Goal: Task Accomplishment & Management: Use online tool/utility

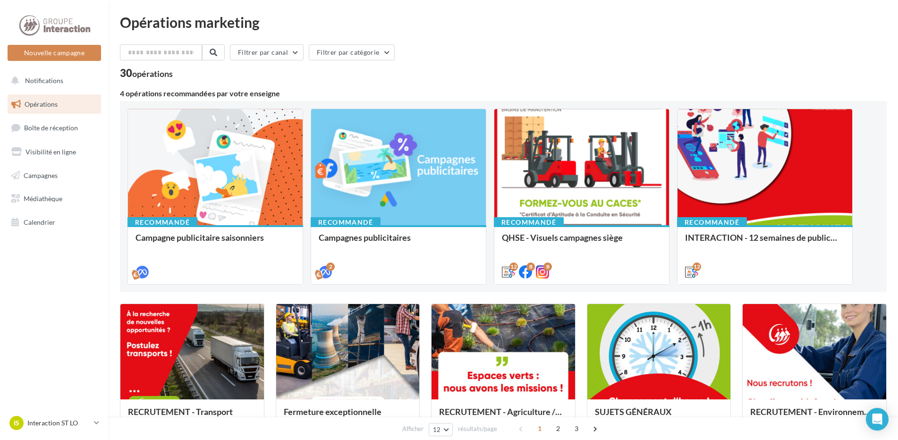
click at [59, 105] on link "Opérations" at bounding box center [54, 104] width 97 height 20
click at [58, 176] on span "Campagnes" at bounding box center [41, 175] width 34 height 8
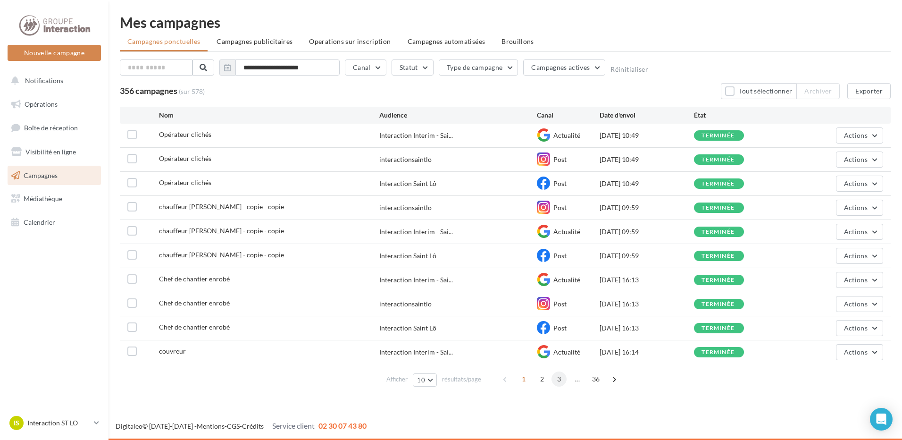
click at [558, 379] on span "3" at bounding box center [559, 378] width 15 height 15
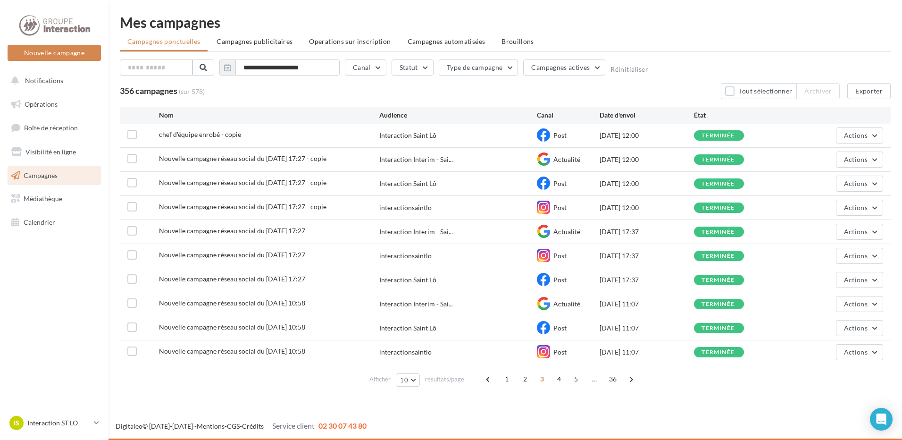
click at [203, 302] on span "Nouvelle campagne réseau social du [DATE] 10:58" at bounding box center [232, 303] width 146 height 8
click at [872, 309] on button "Actions" at bounding box center [859, 304] width 47 height 16
click at [824, 378] on button "Dupliquer" at bounding box center [836, 375] width 94 height 25
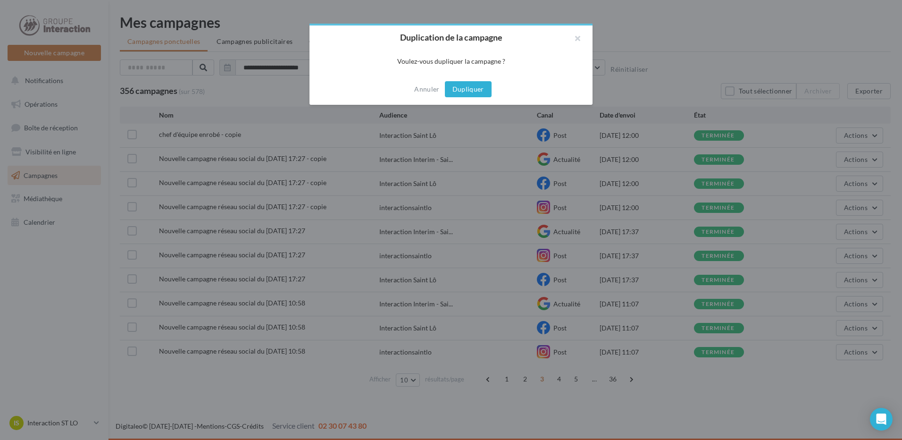
click at [462, 92] on button "Dupliquer" at bounding box center [468, 89] width 47 height 16
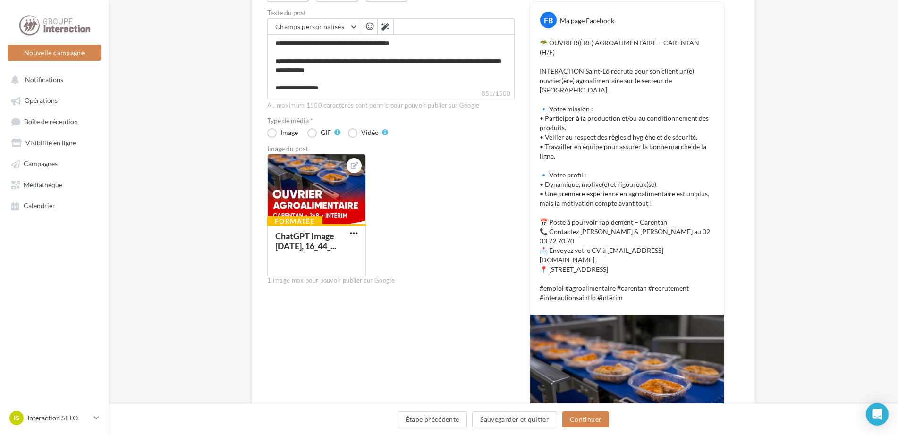
scroll to position [94, 0]
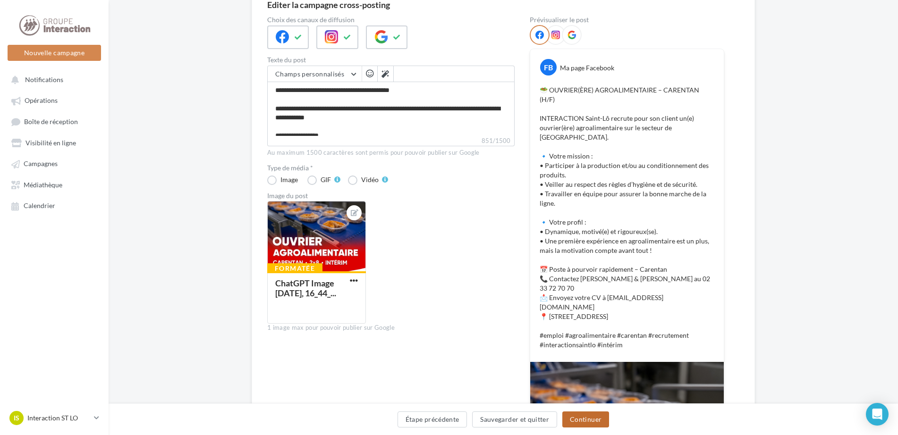
click at [573, 422] on button "Continuer" at bounding box center [585, 420] width 47 height 16
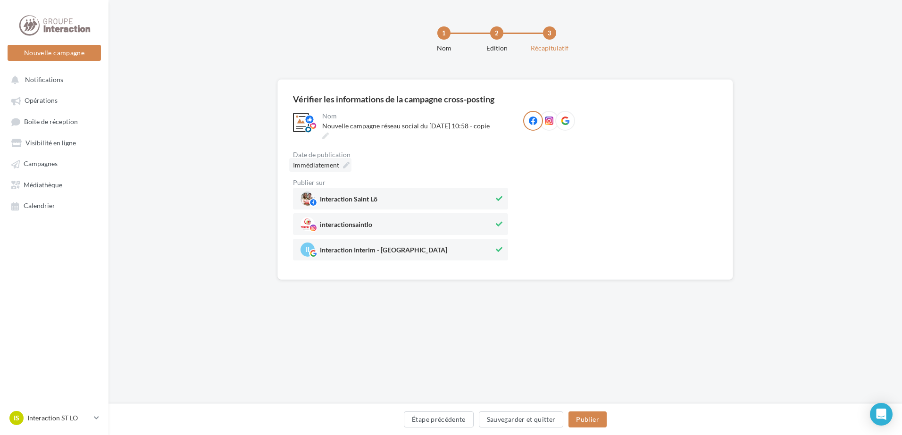
click at [344, 165] on icon at bounding box center [346, 165] width 7 height 7
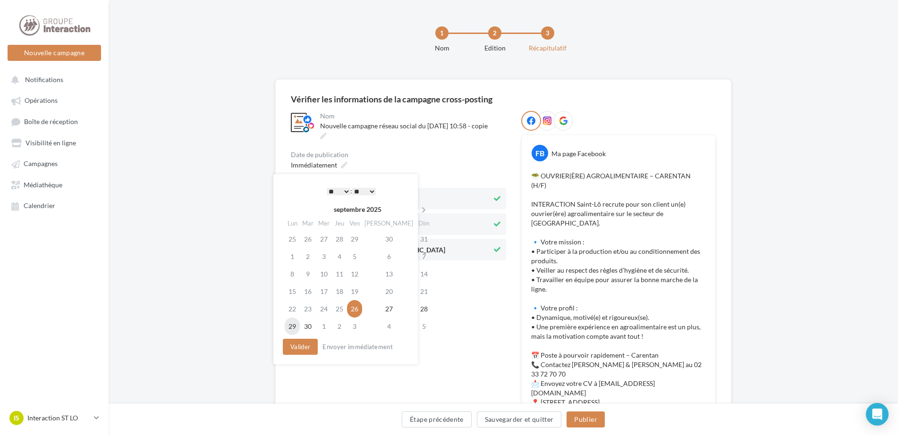
click at [296, 328] on td "29" at bounding box center [292, 326] width 15 height 17
click at [341, 191] on select "* * * * * * * * * * ** ** ** ** ** ** ** ** ** ** ** ** ** **" at bounding box center [336, 192] width 24 height 8
click at [305, 347] on button "Valider" at bounding box center [297, 347] width 35 height 16
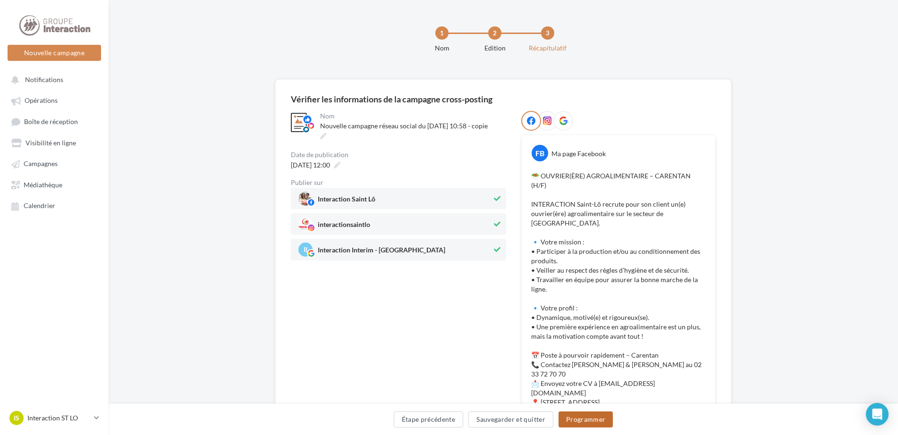
click at [586, 420] on button "Programmer" at bounding box center [585, 420] width 55 height 16
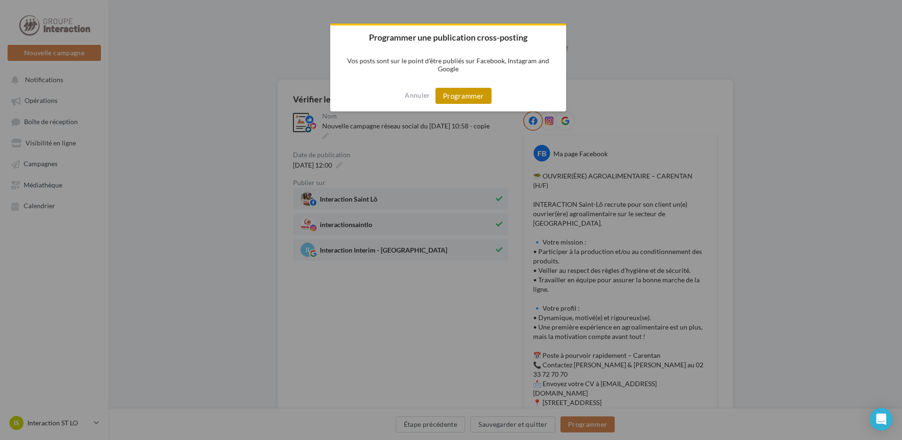
click at [487, 100] on button "Programmer" at bounding box center [464, 96] width 56 height 16
